Goal: Transaction & Acquisition: Book appointment/travel/reservation

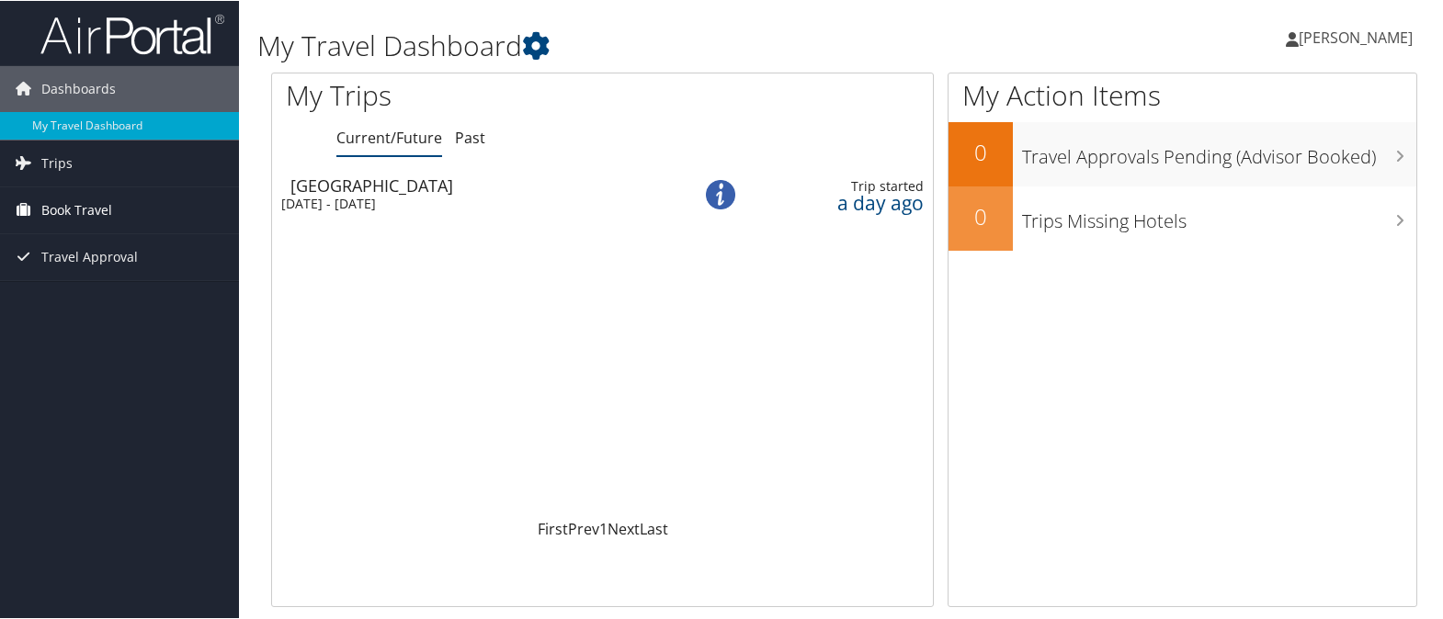
click at [128, 211] on link "Book Travel" at bounding box center [119, 210] width 239 height 46
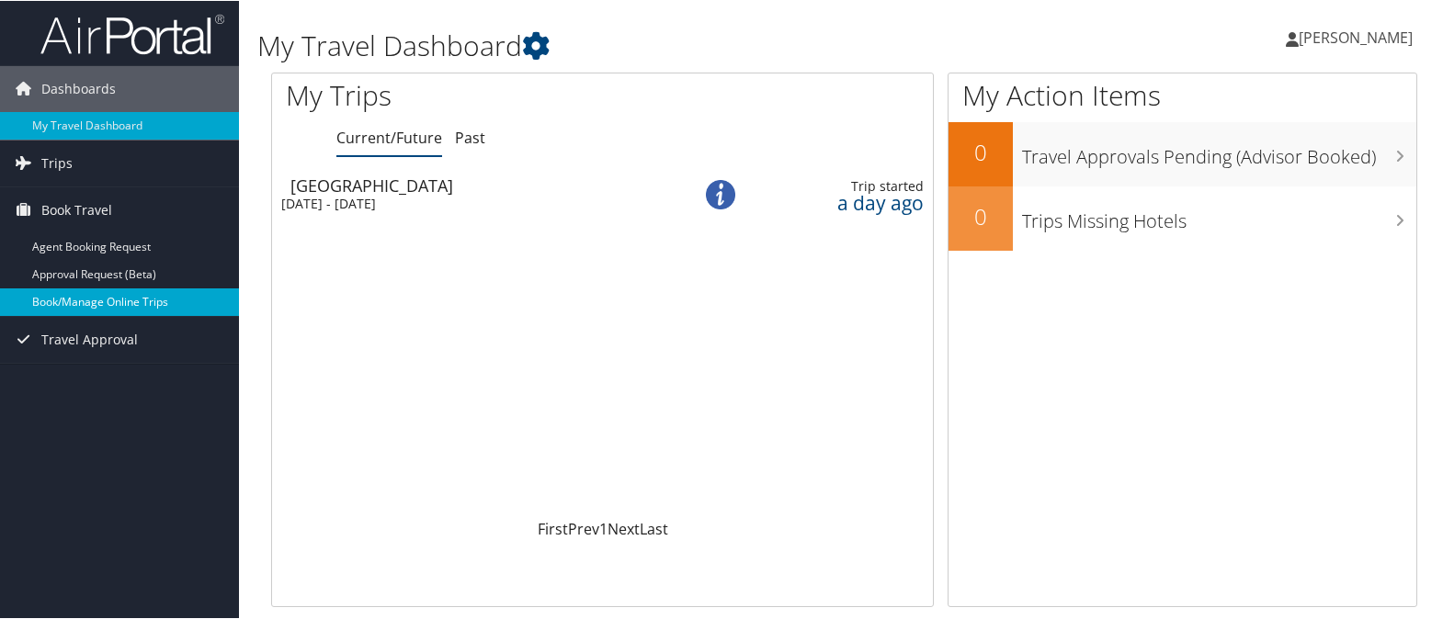
click at [141, 301] on link "Book/Manage Online Trips" at bounding box center [119, 302] width 239 height 28
click at [91, 305] on link "Book/Manage Online Trips" at bounding box center [119, 302] width 239 height 28
click at [127, 291] on link "Book/Manage Online Trips" at bounding box center [119, 302] width 239 height 28
click at [138, 296] on link "Book/Manage Online Trips" at bounding box center [119, 302] width 239 height 28
click at [129, 301] on link "Book/Manage Online Trips" at bounding box center [119, 302] width 239 height 28
